Goal: Transaction & Acquisition: Subscribe to service/newsletter

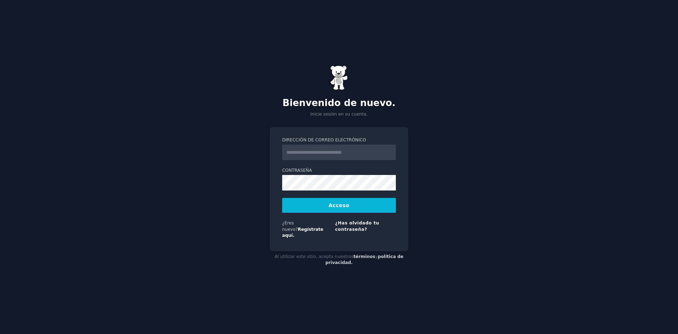
click at [322, 159] on input "Dirección de correo electrónico" at bounding box center [339, 152] width 114 height 16
type input "**********"
click at [282, 198] on button "Acceso" at bounding box center [339, 205] width 114 height 15
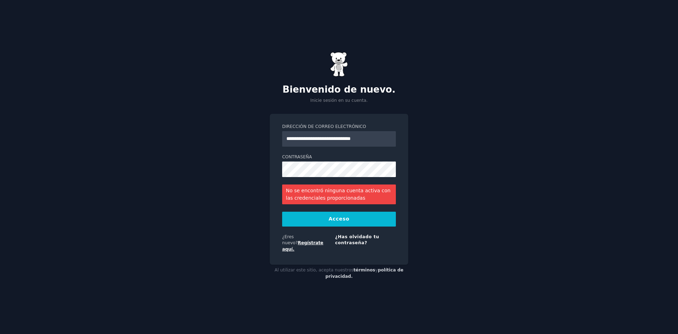
click at [316, 243] on font "Regístrate aquí." at bounding box center [302, 245] width 41 height 11
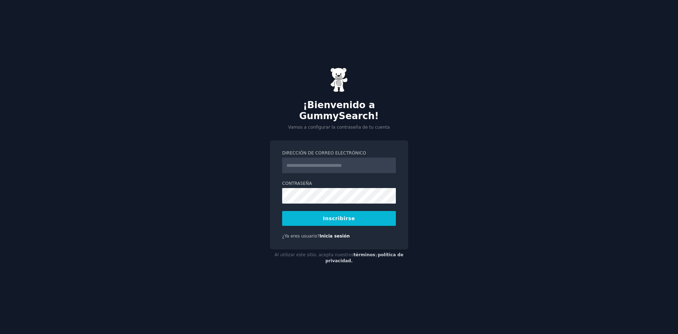
click at [315, 165] on input "Dirección de correo electrónico" at bounding box center [339, 165] width 114 height 16
type input "**********"
click at [335, 211] on button "Inscribirse" at bounding box center [339, 218] width 114 height 15
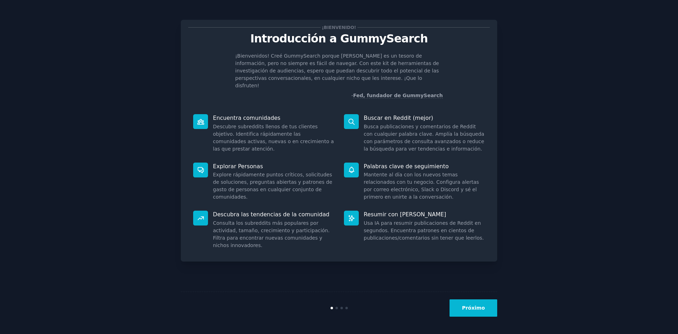
click at [478, 306] on font "Próximo" at bounding box center [473, 308] width 23 height 6
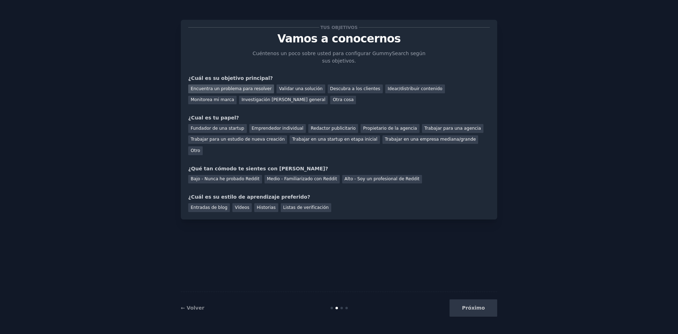
click at [239, 87] on font "Encuentra un problema para resolver" at bounding box center [231, 88] width 81 height 5
click at [280, 88] on font "Validar una solución" at bounding box center [300, 88] width 43 height 5
click at [238, 86] on font "Encuentra un problema para resolver" at bounding box center [231, 88] width 81 height 5
click at [333, 100] on font "Otra cosa" at bounding box center [343, 99] width 21 height 5
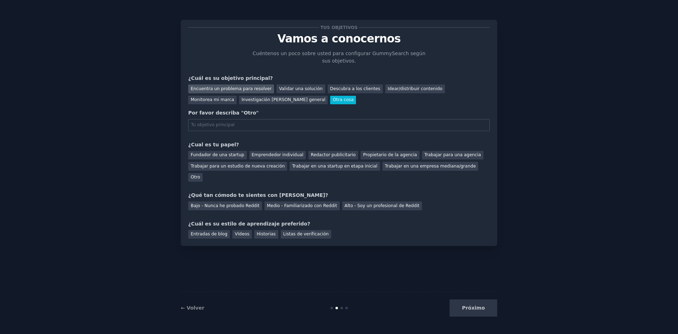
click at [239, 86] on font "Encuentra un problema para resolver" at bounding box center [231, 88] width 81 height 5
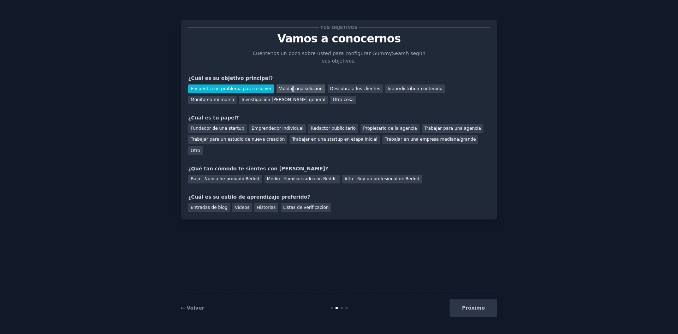
click at [279, 91] on div "Validar una solución" at bounding box center [300, 88] width 48 height 9
click at [233, 88] on font "Encuentra un problema para resolver" at bounding box center [231, 88] width 81 height 5
click at [269, 124] on div "Emprendedor individual" at bounding box center [277, 128] width 56 height 9
click at [267, 176] on font "Medio - Familiarizado con Reddit" at bounding box center [302, 178] width 70 height 5
click at [218, 205] on font "Entradas de blog" at bounding box center [209, 207] width 37 height 5
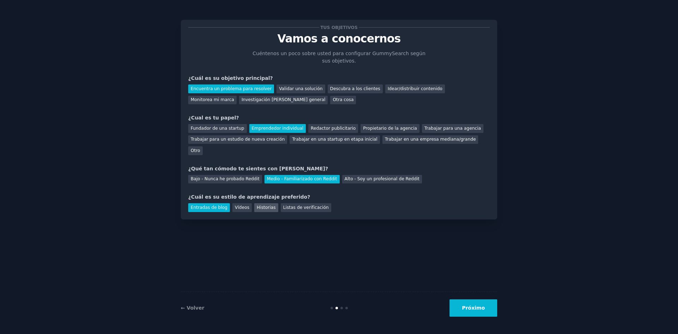
click at [257, 205] on font "Historias" at bounding box center [266, 207] width 19 height 5
click at [216, 205] on font "Entradas de blog" at bounding box center [209, 207] width 37 height 5
click at [235, 205] on font "Vídeos" at bounding box center [242, 207] width 14 height 5
click at [215, 205] on font "Entradas de blog" at bounding box center [209, 207] width 37 height 5
click at [476, 309] on font "Próximo" at bounding box center [473, 308] width 23 height 6
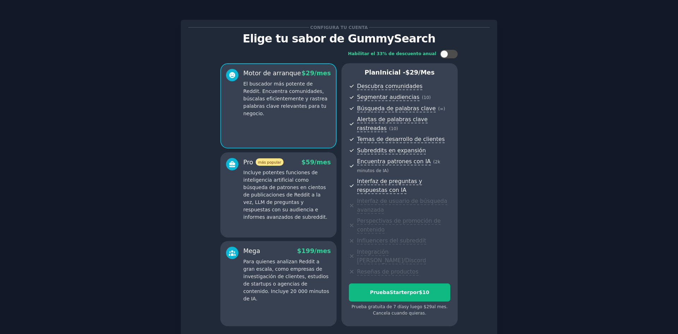
scroll to position [51, 0]
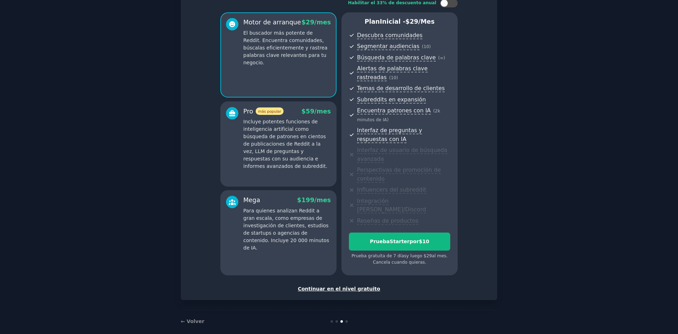
click at [330, 286] on font "Continuar en el nivel gratuito" at bounding box center [339, 289] width 82 height 6
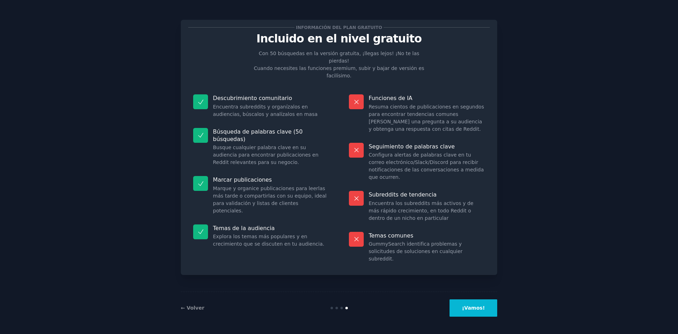
click at [466, 307] on button "¡Vamos!" at bounding box center [473, 307] width 48 height 17
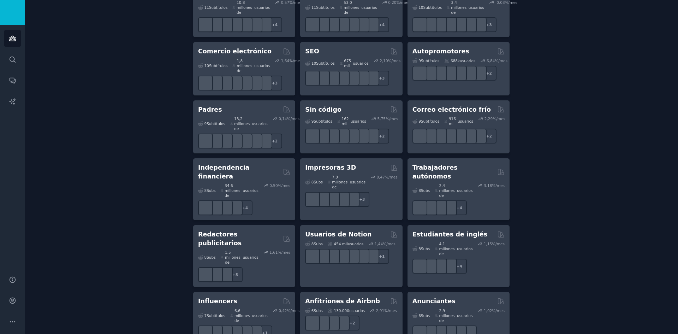
scroll to position [611, 0]
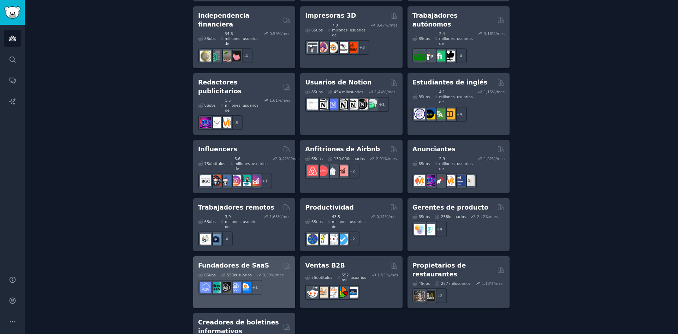
click at [270, 280] on div "+ 1" at bounding box center [244, 287] width 92 height 15
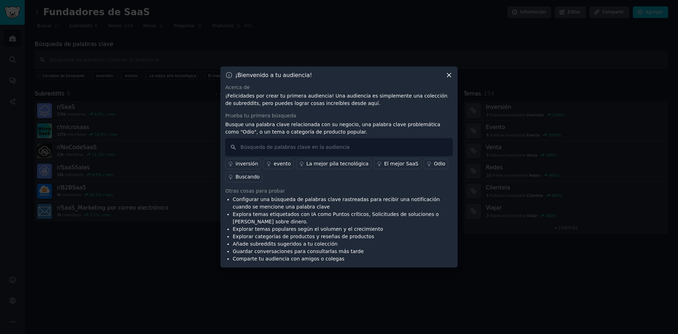
click at [384, 164] on font "El mejor SaaS" at bounding box center [401, 164] width 34 height 6
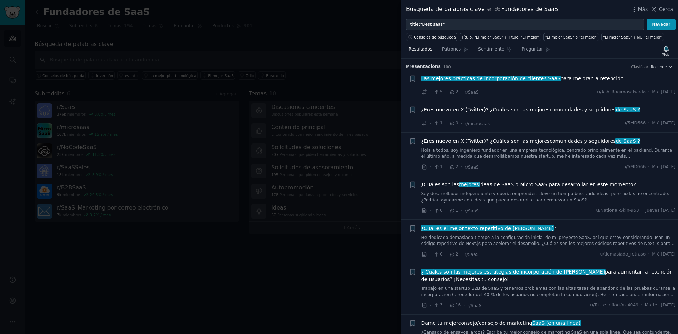
click at [533, 109] on font "¿Eres nuevo en X (Twitter)? ¿Cuáles son las mejores" at bounding box center [485, 110] width 129 height 6
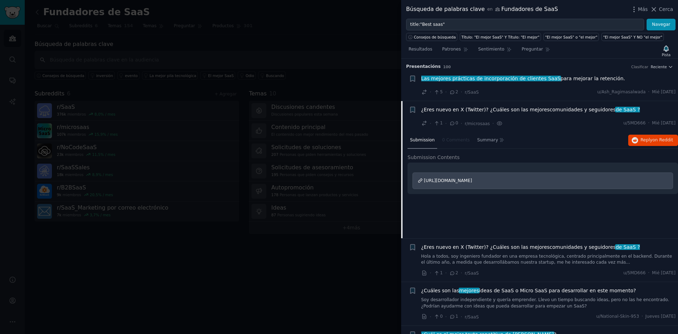
scroll to position [42, 0]
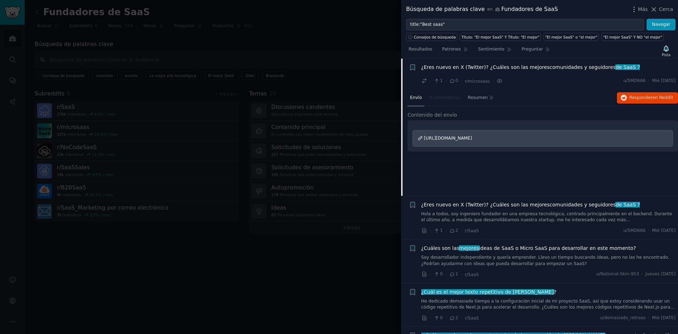
click at [287, 273] on div at bounding box center [339, 167] width 678 height 334
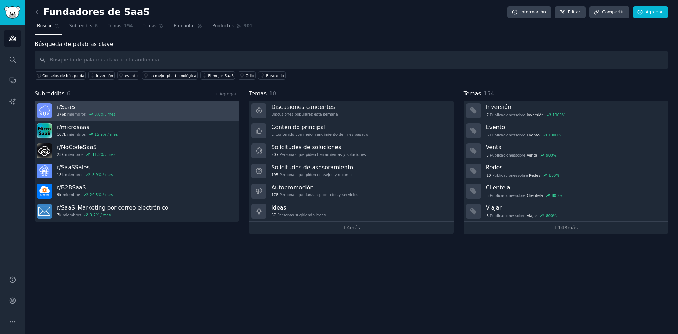
click at [121, 110] on link "r/ SaaS 376k miembros 8,0 % / mes" at bounding box center [137, 111] width 204 height 20
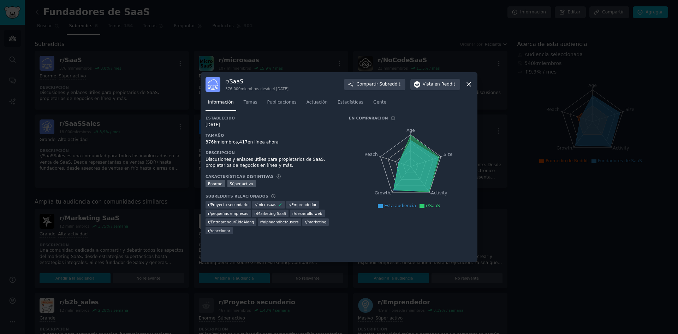
click at [536, 235] on div at bounding box center [339, 167] width 678 height 334
